Goal: Ask a question

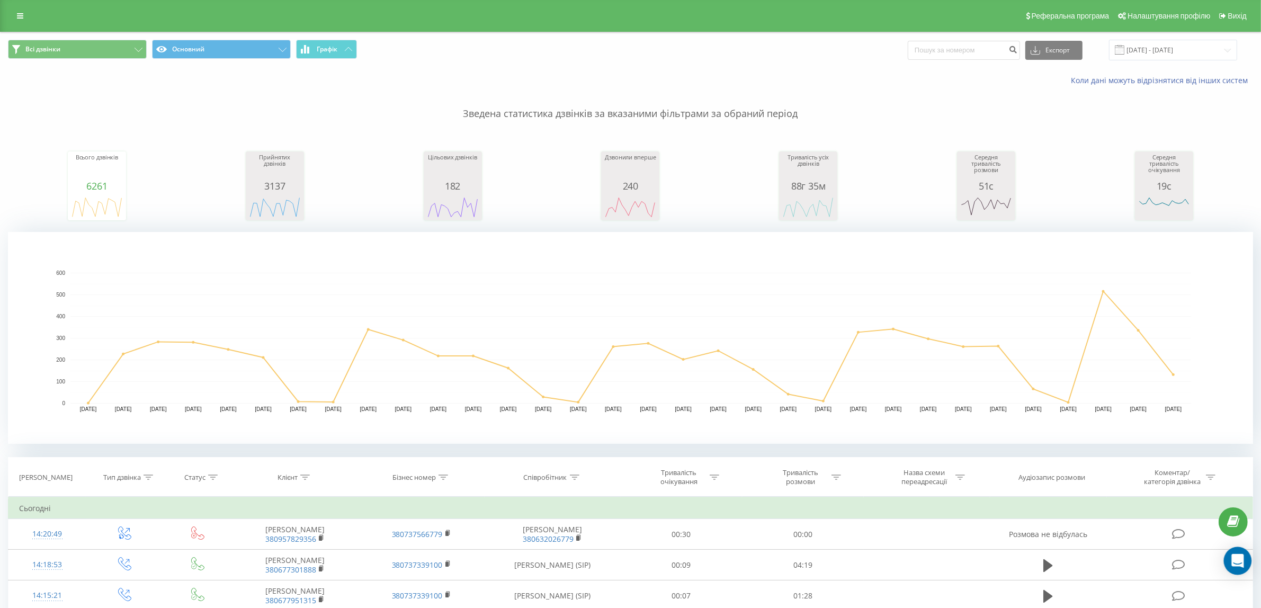
click at [1249, 560] on body "[DOMAIN_NAME] Проекти [DOMAIN_NAME] Дашборд Центр звернень Журнал дзвінків Журн…" at bounding box center [630, 304] width 1261 height 608
click at [1238, 559] on icon "Open Intercom Messenger" at bounding box center [1238, 561] width 12 height 14
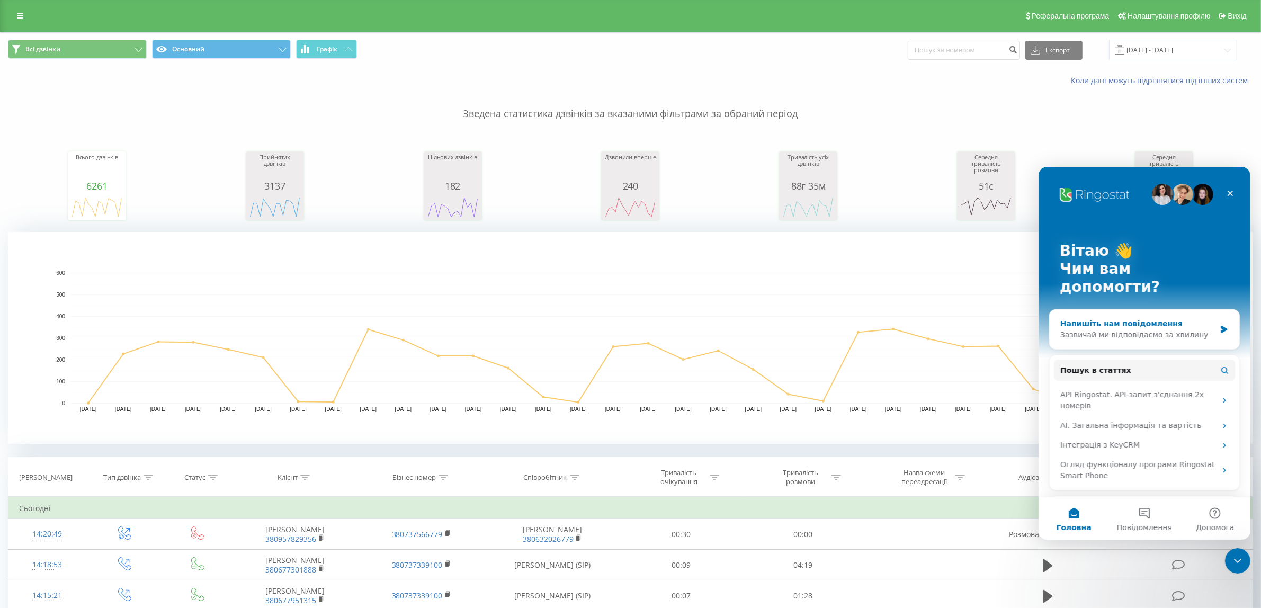
click at [1132, 318] on div "Напишіть нам повідомлення" at bounding box center [1137, 323] width 155 height 11
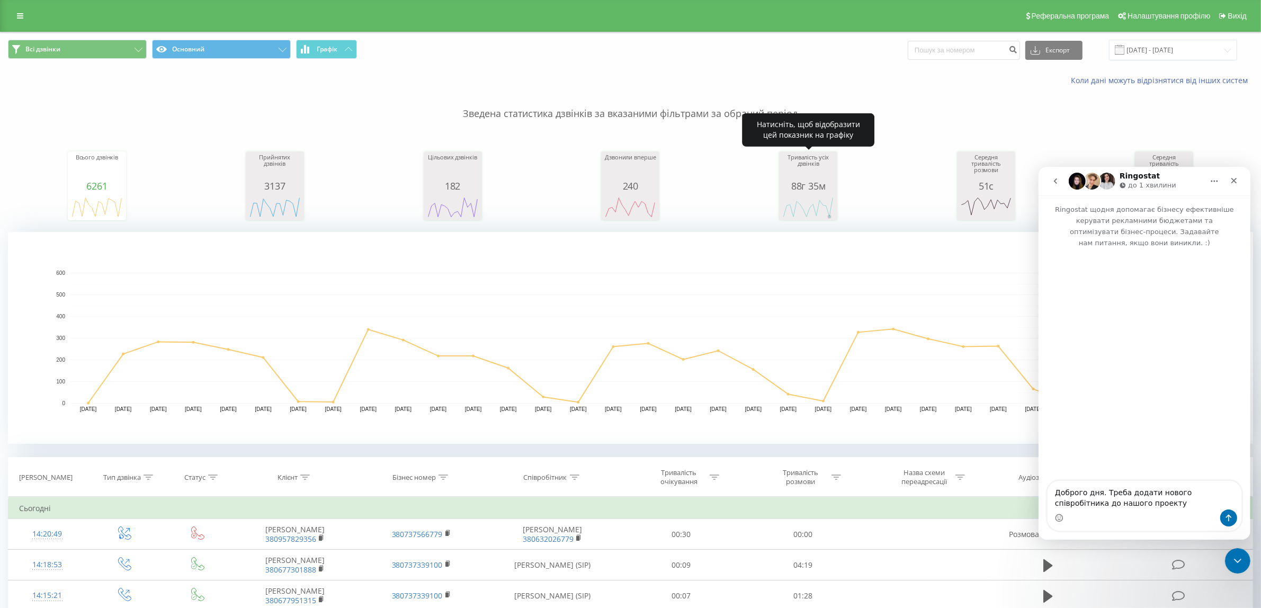
type textarea "Доброго дня. Треба додати нового співробітника до нашого проекту."
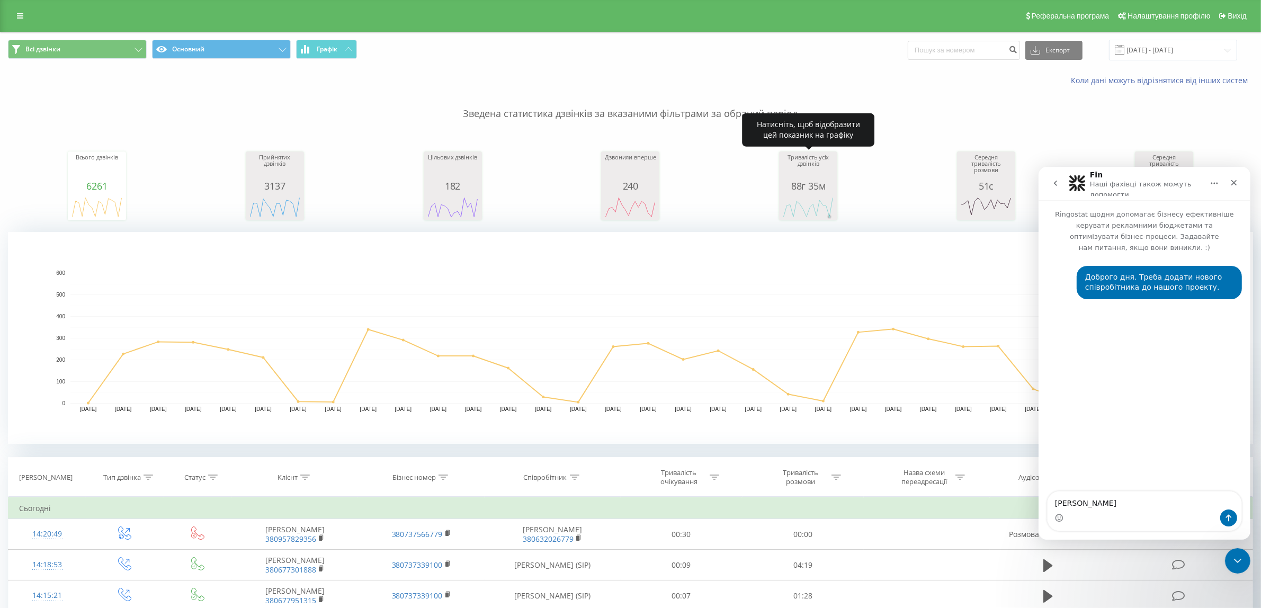
type textarea "[PERSON_NAME]"
type textarea "[EMAIL_ADDRESS][DOMAIN_NAME]"
type textarea "З нашого боку налаштовано: mobile-voip [PHONE_NUMBER] - 380737652913 Параметри …"
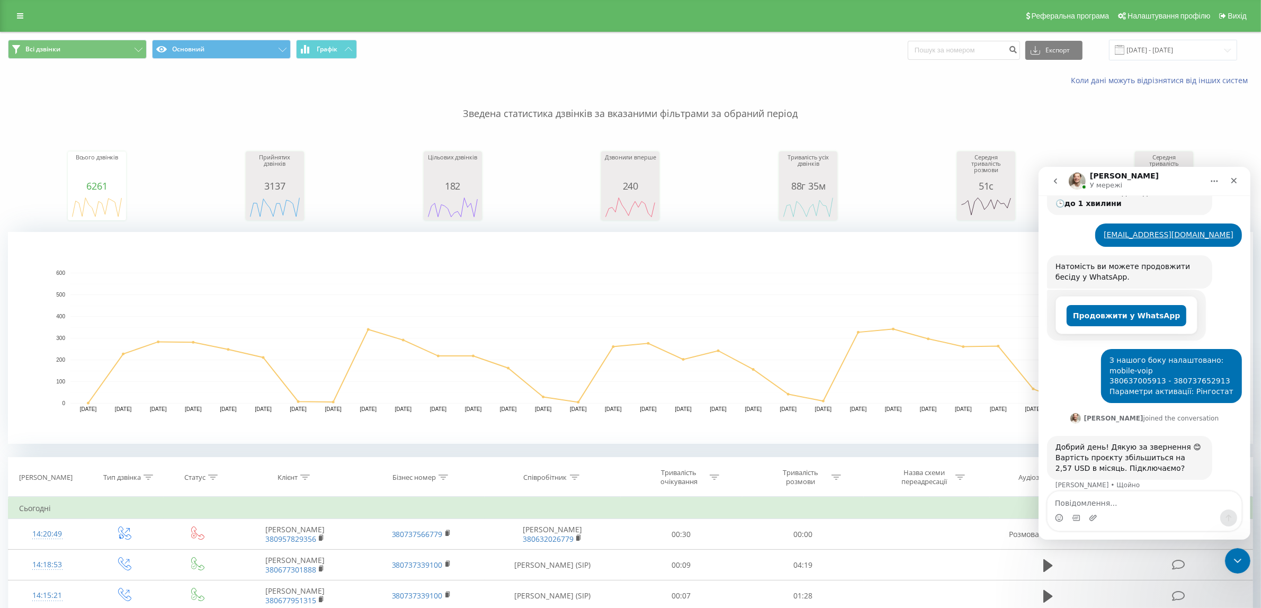
scroll to position [234, 0]
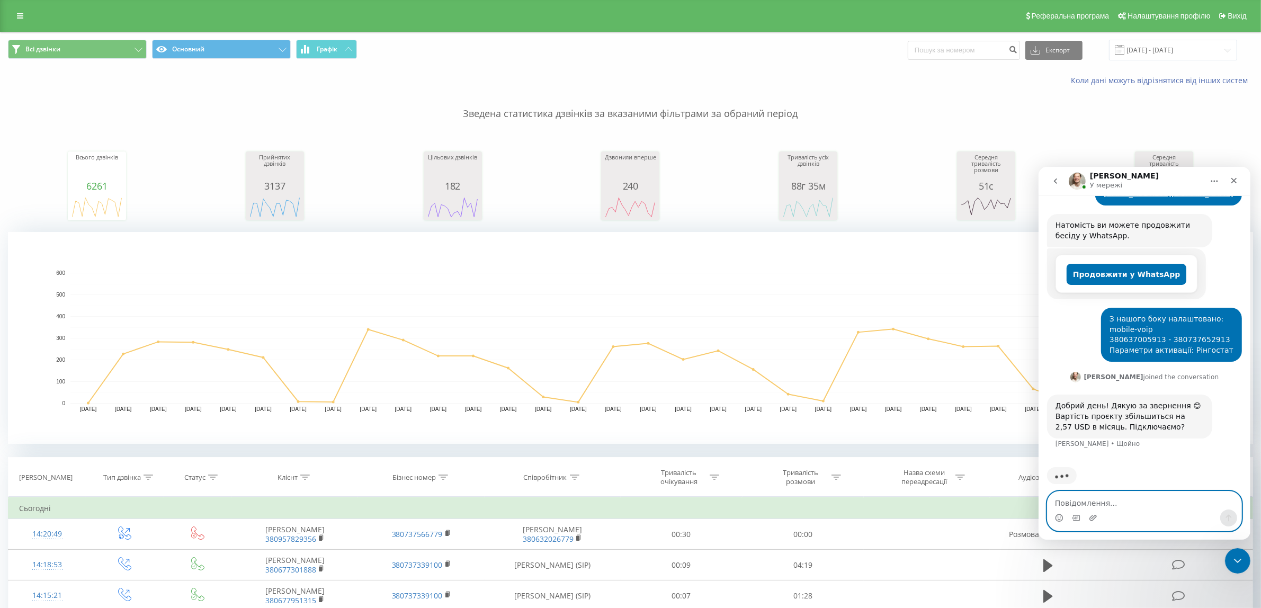
click at [1127, 506] on textarea "Повідомлення..." at bounding box center [1144, 500] width 194 height 18
type textarea "N"
type textarea "Так підтверджую"
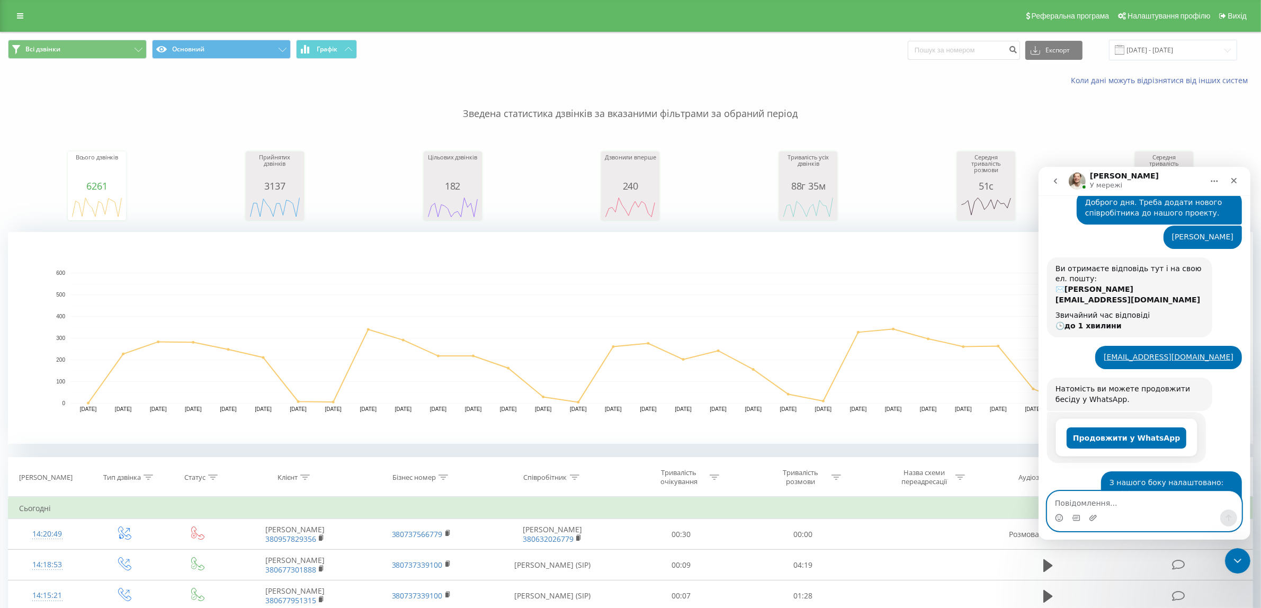
scroll to position [57, 0]
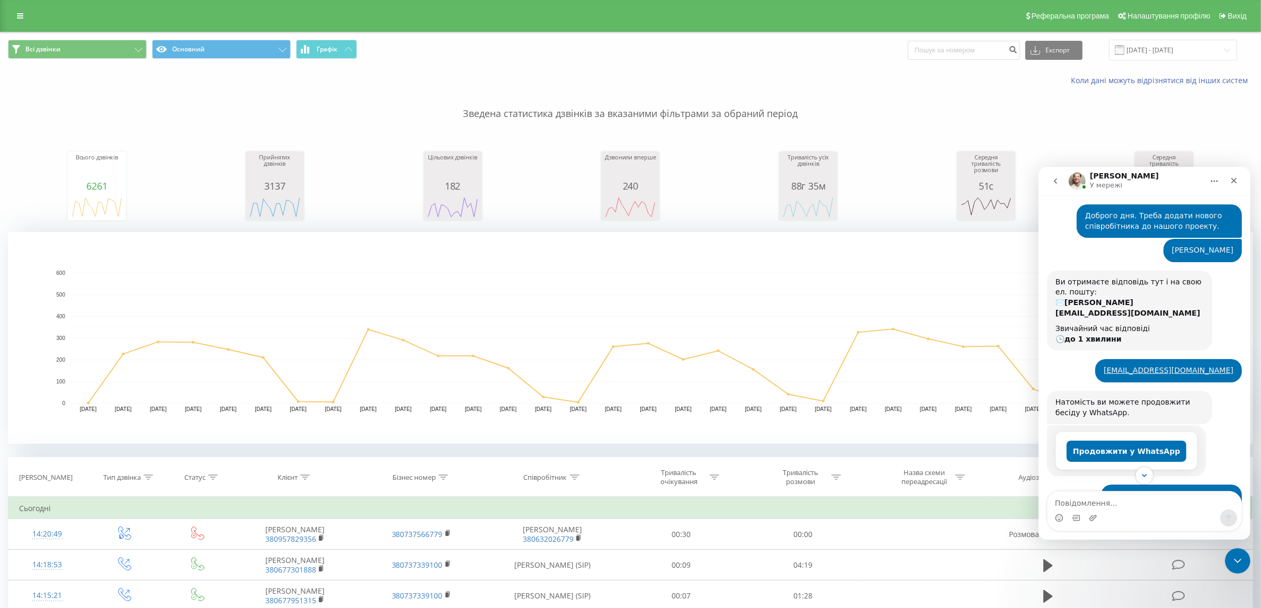
click at [1060, 325] on div "Звичайний час відповіді 🕒 до 1 хвилини" at bounding box center [1129, 333] width 148 height 21
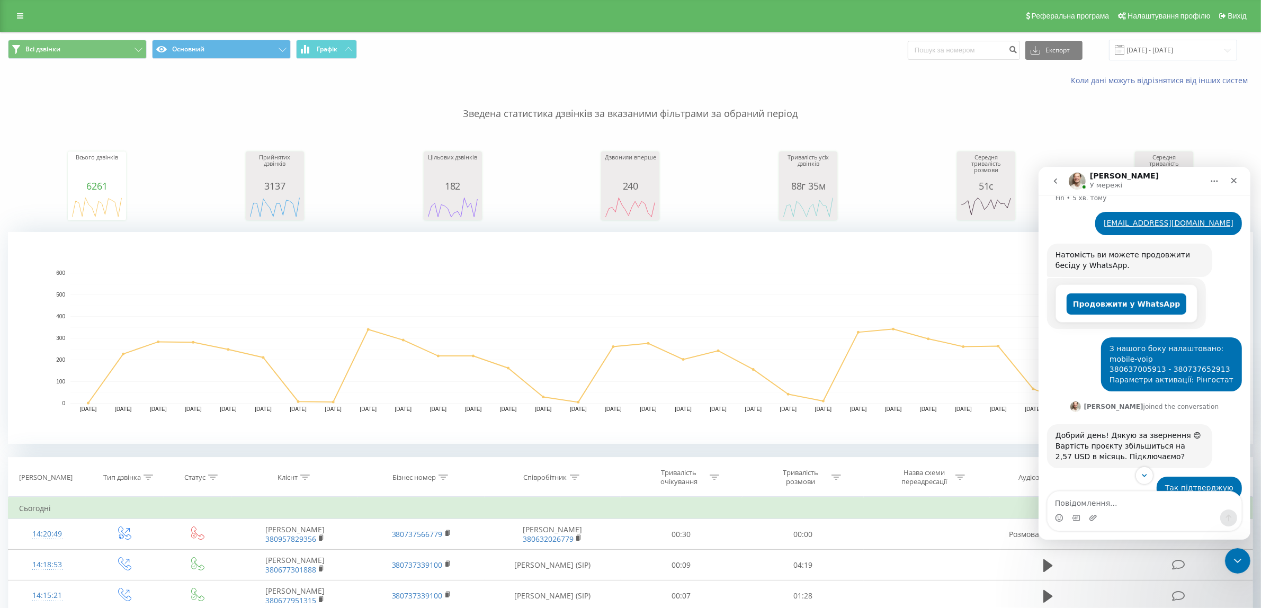
scroll to position [266, 0]
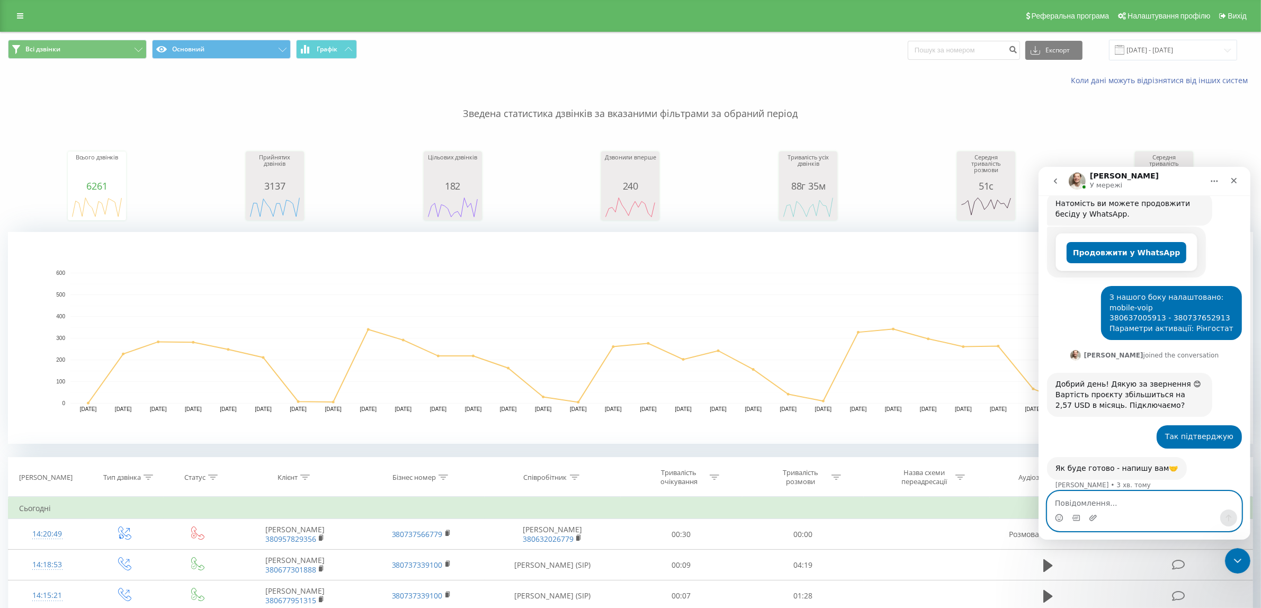
click at [1107, 498] on textarea "Повідомлення..." at bounding box center [1144, 500] width 194 height 18
type textarea "Дякую, очікую"
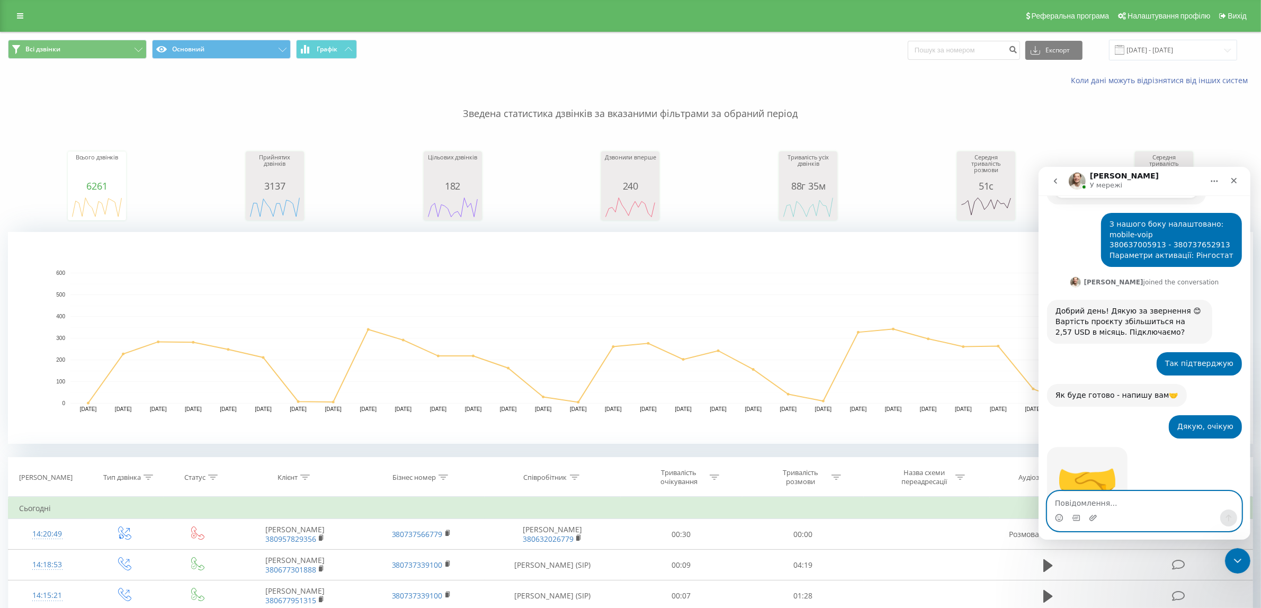
scroll to position [376, 0]
